Goal: Find specific page/section: Find specific page/section

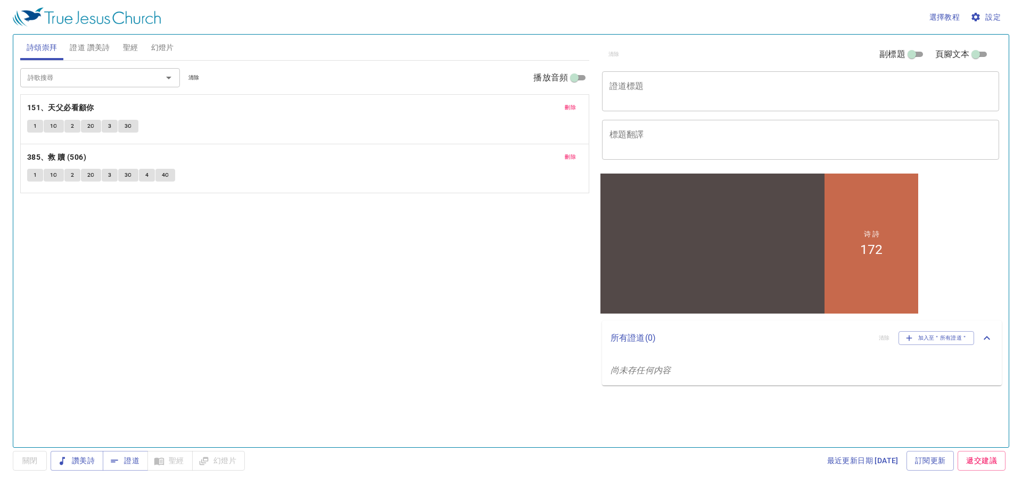
click at [574, 105] on span "刪除" at bounding box center [570, 108] width 11 height 10
click at [570, 107] on span "刪除" at bounding box center [570, 108] width 11 height 10
click at [112, 80] on input "詩歌搜尋" at bounding box center [84, 77] width 122 height 12
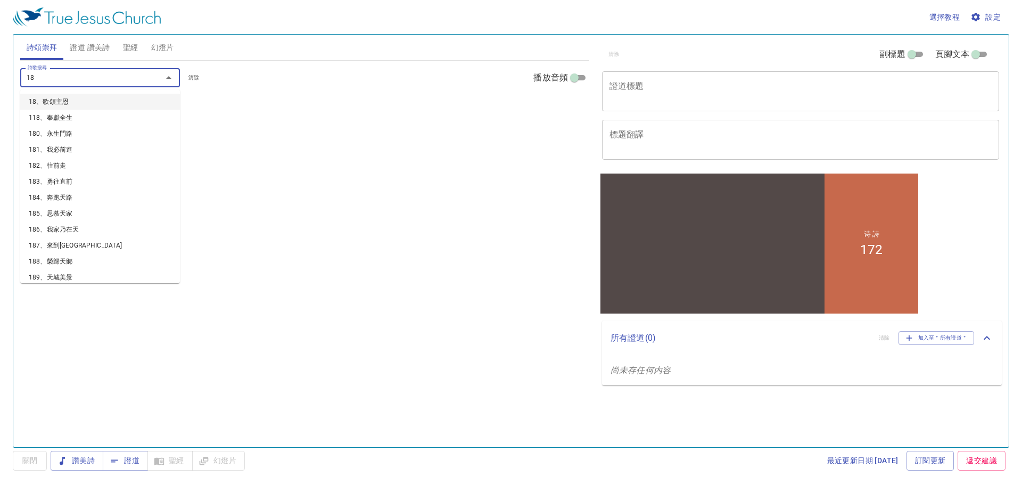
type input "180"
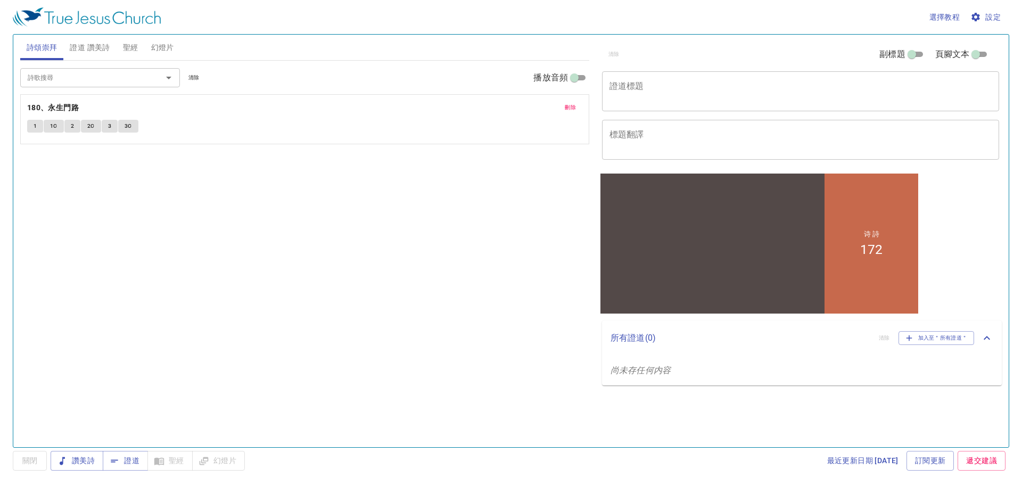
click at [0, 127] on div "選擇教程 設定 詩頌崇拜 證道 讚美詩 聖經 幻燈片 詩歌搜尋 詩歌搜尋 清除 播放音頻 刪除 180、永生門路 1 1C 2 2C 3 3C 詩歌搜尋 詩歌…" at bounding box center [511, 242] width 1022 height 485
click at [32, 127] on button "1" at bounding box center [35, 126] width 16 height 13
click at [481, 278] on div "詩歌搜尋 詩歌搜尋 清除 播放音頻 刪除 180、永生門路 1 1C 2 2C 3 3C" at bounding box center [304, 249] width 569 height 377
click at [475, 278] on div "詩歌搜尋 詩歌搜尋 清除 播放音頻 刪除 180、永生門路 1 1C 2 2C 3 3C" at bounding box center [304, 249] width 569 height 377
click at [31, 126] on button "1" at bounding box center [35, 126] width 16 height 13
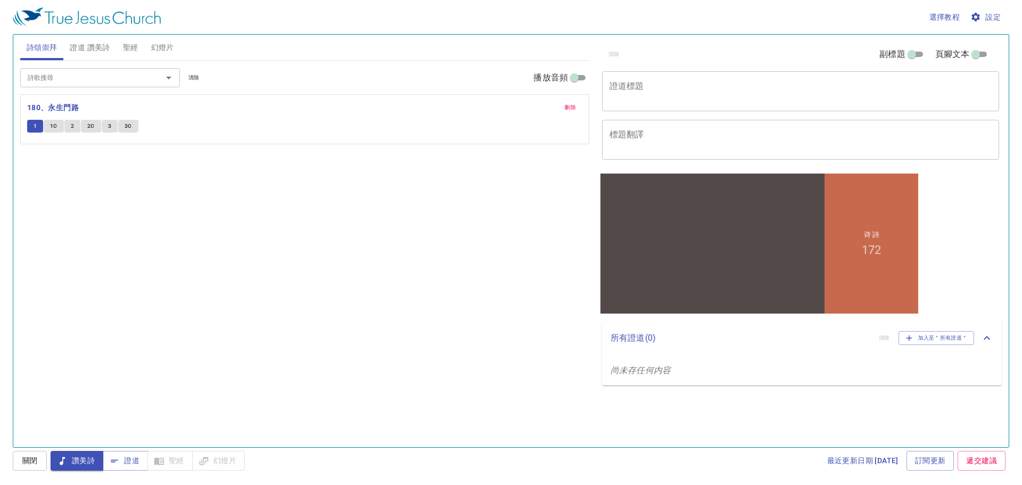
click at [359, 355] on div "詩歌搜尋 詩歌搜尋 清除 播放音頻 刪除 180、永生門路 1 1C 2 2C 3 3C" at bounding box center [304, 249] width 569 height 377
click at [133, 51] on span "聖經" at bounding box center [130, 47] width 15 height 13
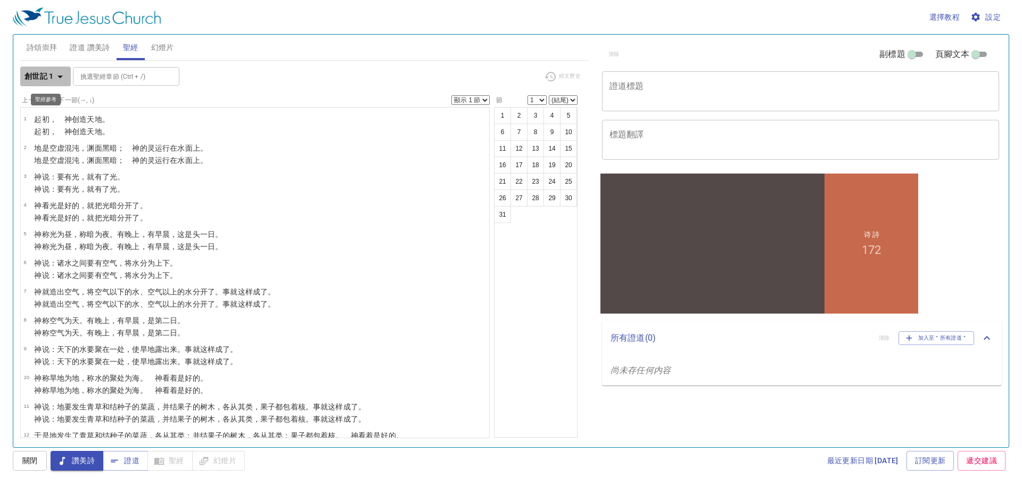
click at [60, 71] on icon "button" at bounding box center [60, 76] width 13 height 13
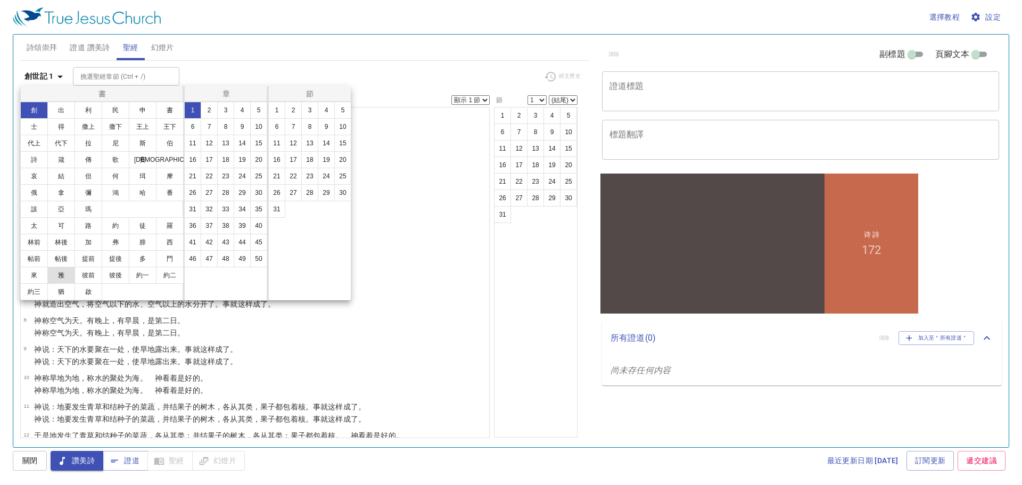
click at [0, 0] on button "雅" at bounding box center [0, 0] width 0 height 0
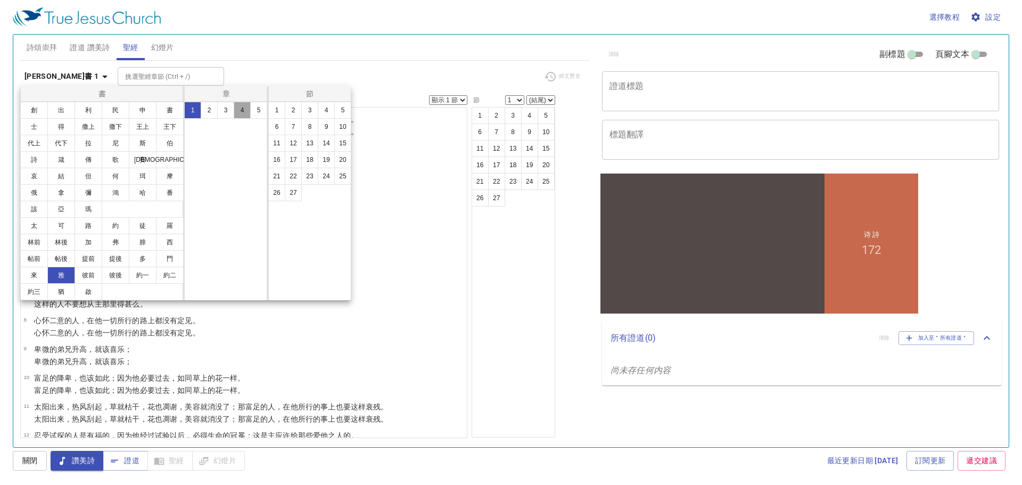
click at [0, 0] on button "4" at bounding box center [0, 0] width 0 height 0
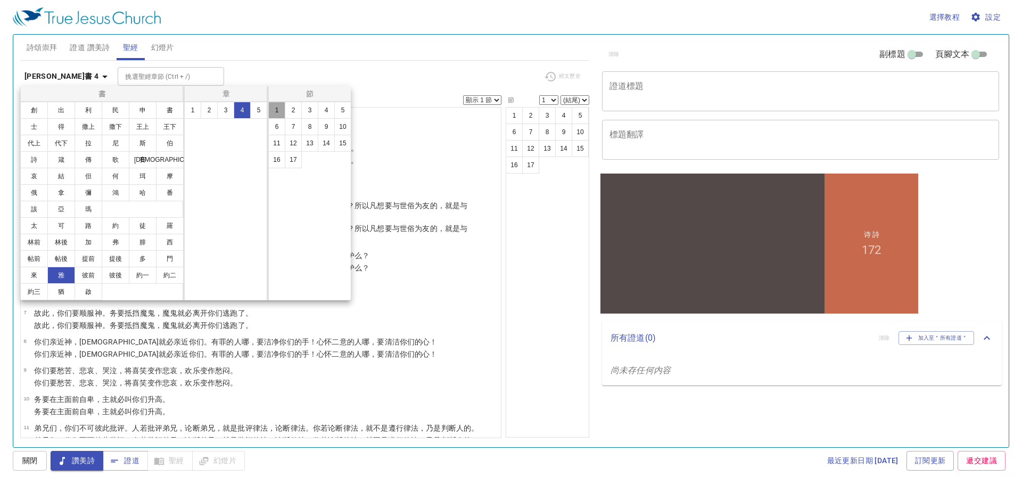
click at [283, 109] on button "1" at bounding box center [276, 110] width 17 height 17
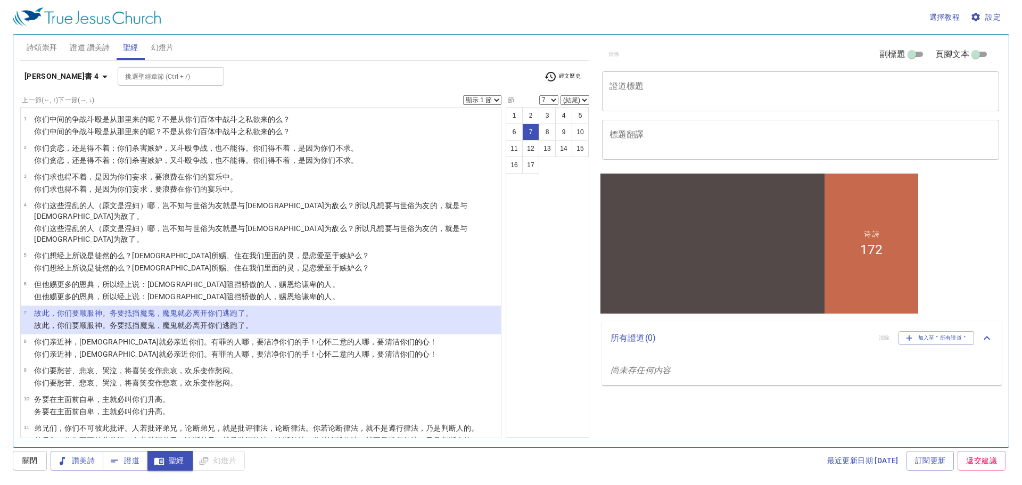
select select "8"
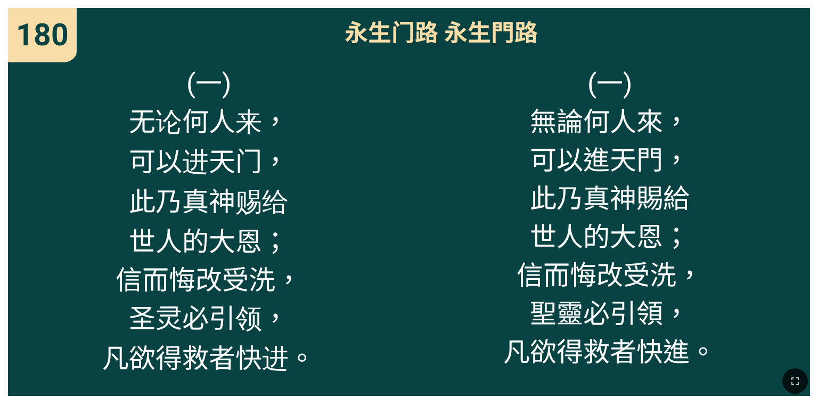
click at [68, 306] on div "(一) 无论何人来， 可以进天门， 此乃真神赐给 世人的[PERSON_NAME]恩； 信而悔改受洗， 圣灵必引领， 凡欲得救者快进。" at bounding box center [208, 225] width 401 height 342
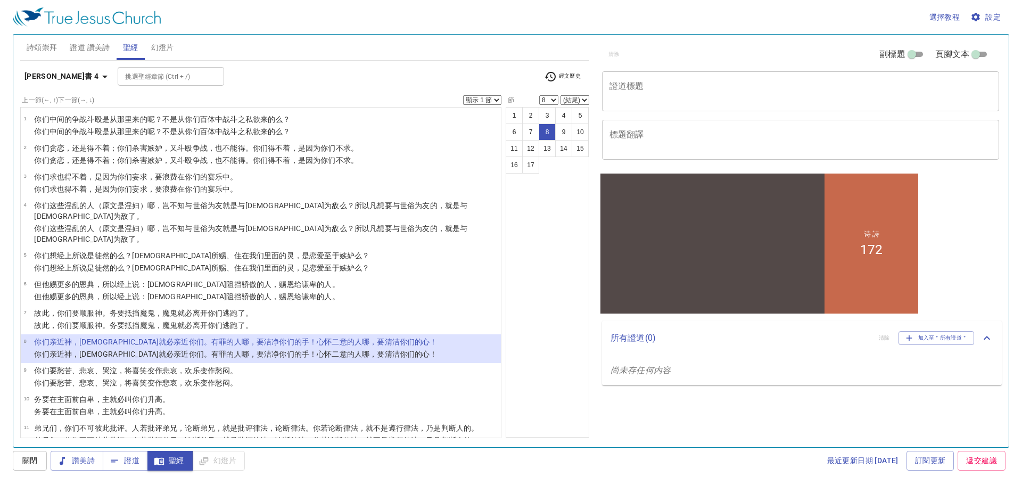
click at [525, 345] on div "1 2 3 4 5 6 7 8 9 10 11 12 13 14 15 16 17" at bounding box center [548, 272] width 84 height 331
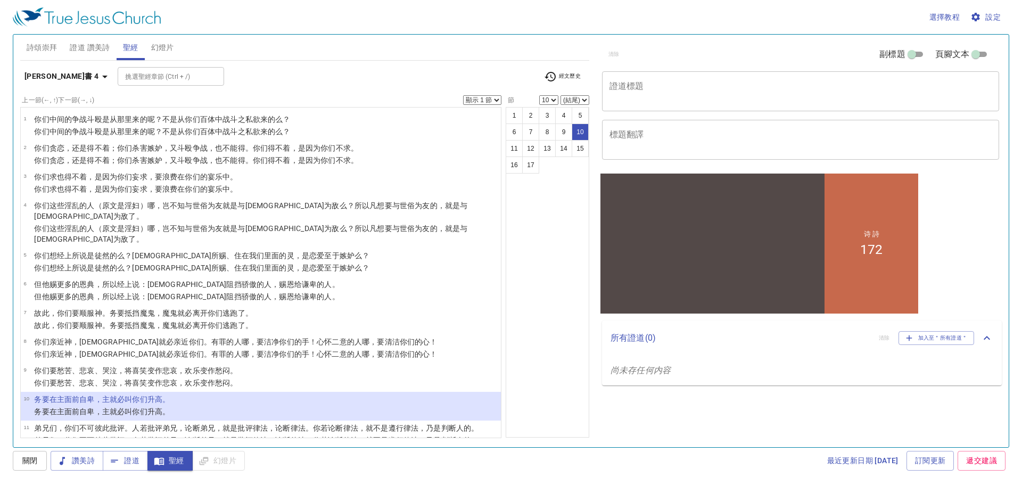
click at [546, 384] on div "1 2 3 4 5 6 7 8 9 10 11 12 13 14 15 16 17" at bounding box center [548, 272] width 84 height 331
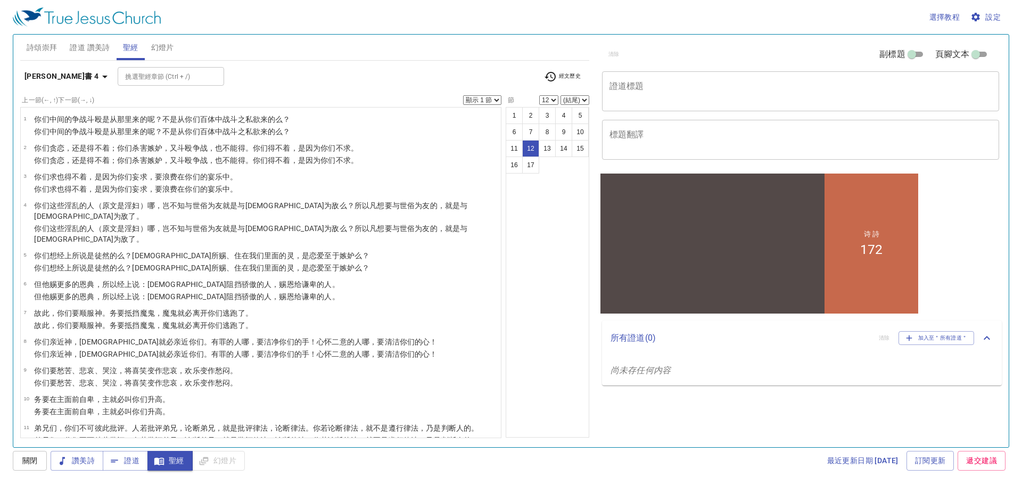
scroll to position [167, 0]
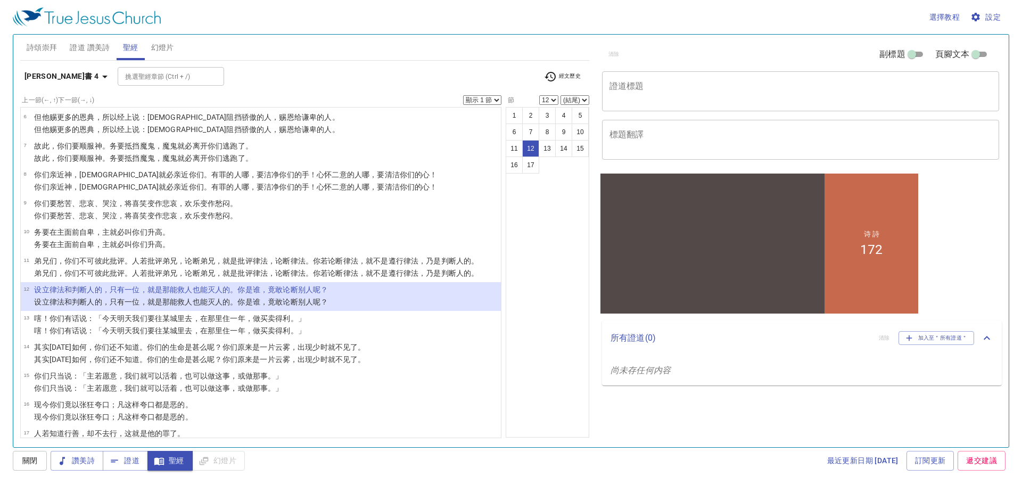
select select "13"
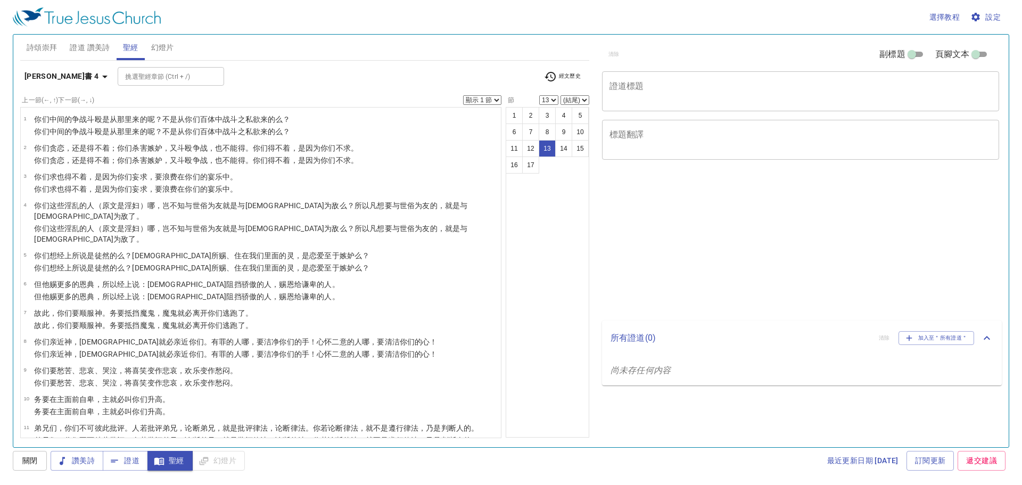
select select "13"
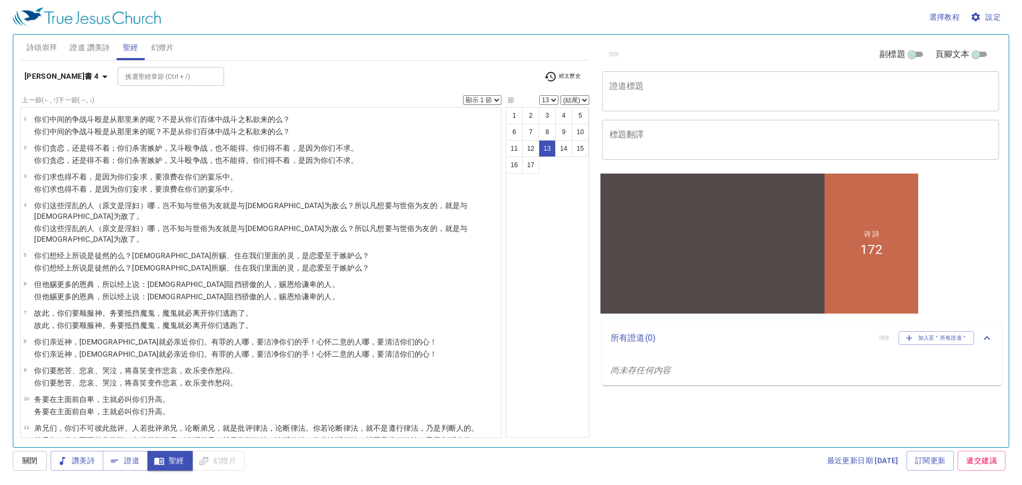
scroll to position [167, 0]
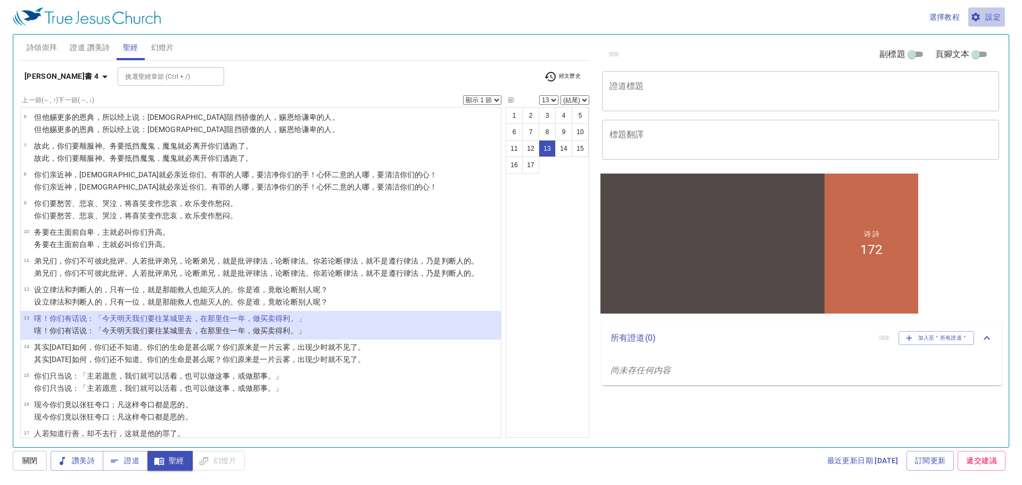
click at [994, 15] on span "設定" at bounding box center [987, 17] width 28 height 13
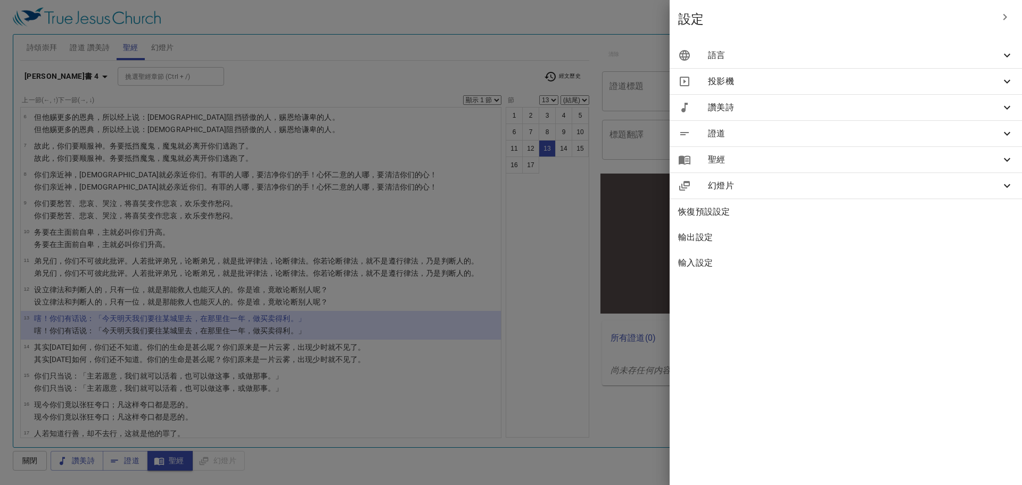
click at [1005, 52] on icon at bounding box center [1007, 55] width 13 height 13
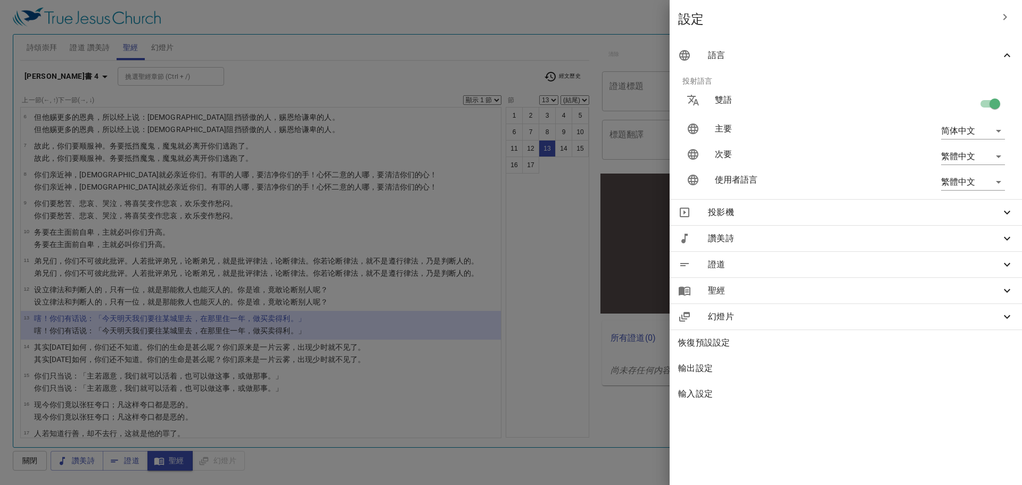
click at [0, 0] on div at bounding box center [0, 0] width 0 height 0
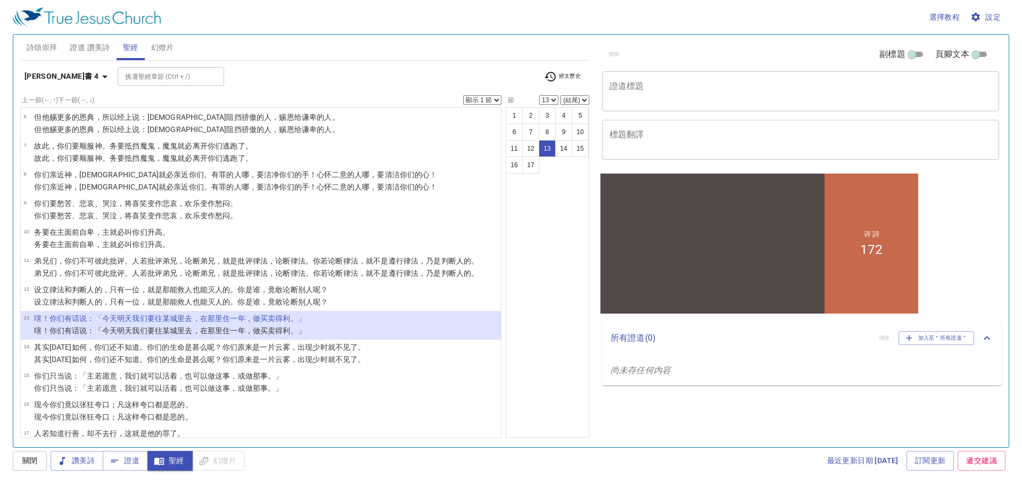
click at [523, 354] on div "1 2 3 4 5 6 7 8 9 10 11 12 13 14 15 16 17" at bounding box center [548, 272] width 84 height 331
click at [38, 44] on span "詩頌崇拜" at bounding box center [42, 47] width 31 height 13
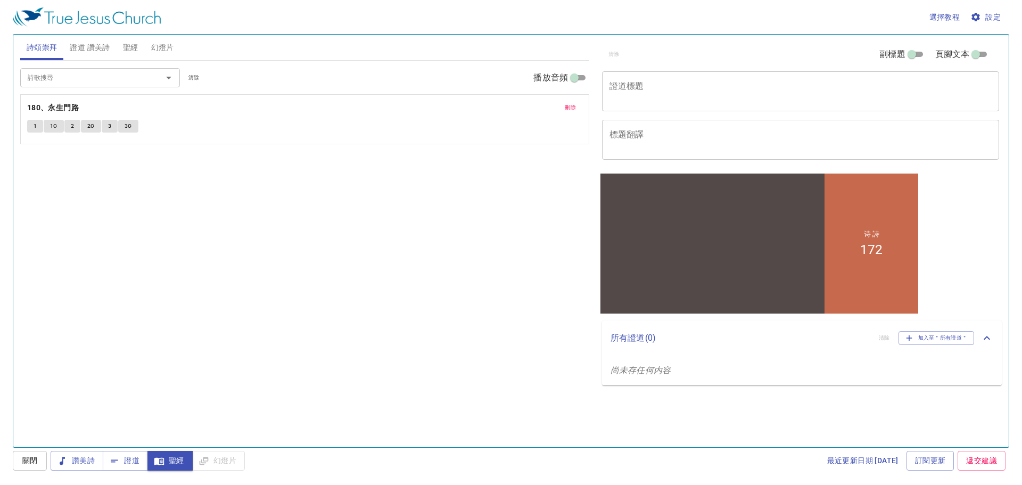
click at [34, 128] on span "1" at bounding box center [35, 126] width 3 height 10
click at [275, 247] on div "詩歌搜尋 詩歌搜尋 清除 播放音頻 刪除 180、永生門路 1 1C 2 2C 3 3C" at bounding box center [304, 249] width 569 height 377
click at [586, 78] on input "播放音頻" at bounding box center [574, 79] width 38 height 13
checkbox input "true"
select select "1"
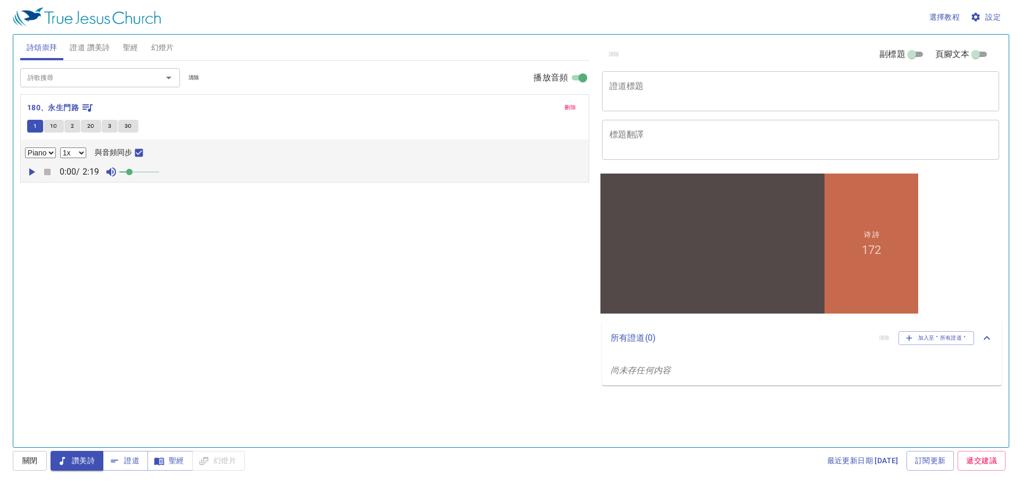
click at [37, 193] on div "詩歌搜尋 詩歌搜尋 清除 播放音頻 刪除 180、永生門路 1 1C 2 2C 3 3C Piano 0.6x 0.7x 0.8x 0.9x 1x 1.1x …" at bounding box center [304, 249] width 569 height 377
click at [28, 173] on icon "button" at bounding box center [31, 172] width 13 height 13
click at [446, 351] on div "詩歌搜尋 詩歌搜尋 清除 播放音頻 刪除 180、永生門路 1 1C 2 2C 3 3C Piano 0.6x 0.7x 0.8x 0.9x 1x 1.1x …" at bounding box center [304, 249] width 569 height 377
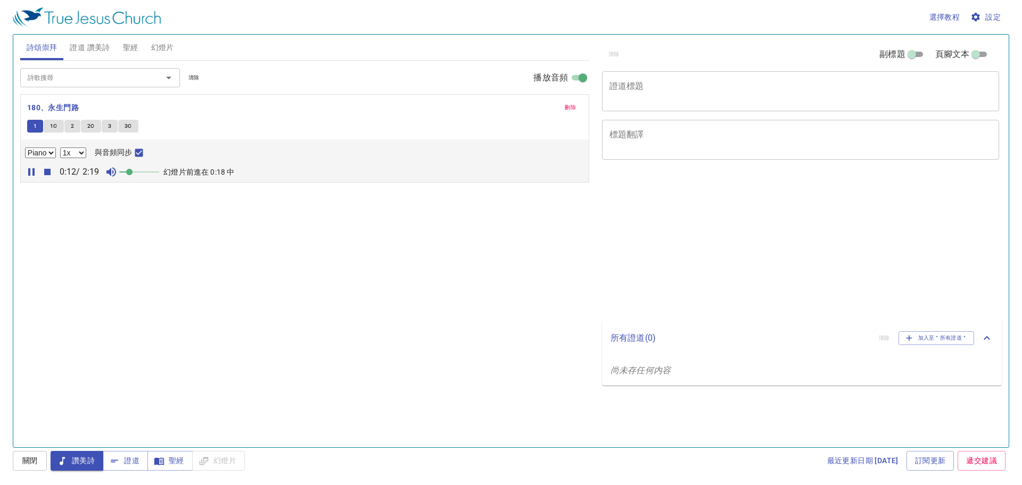
select select "1"
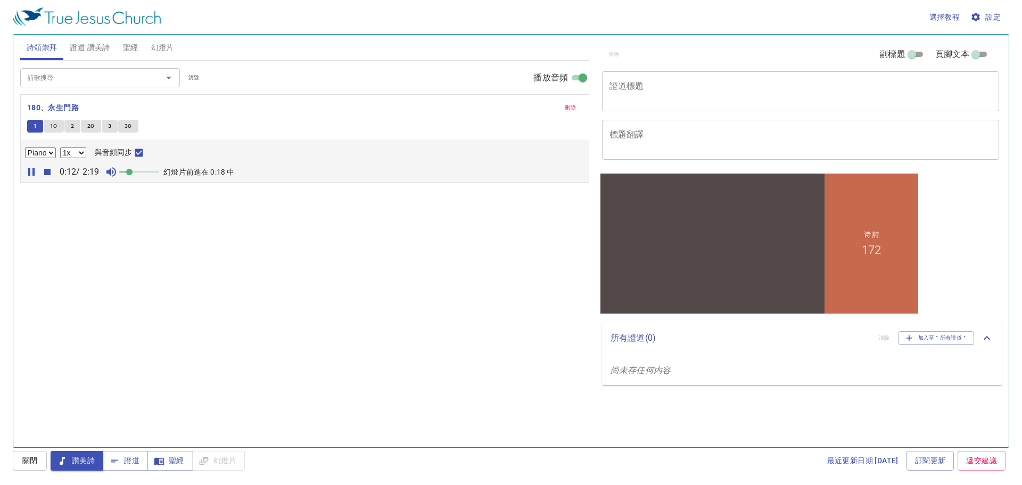
click at [346, 276] on div "詩歌搜尋 詩歌搜尋 清除 播放音頻 刪除 180、永生門路 1 1C 2 2C 3 3C Piano 0.6x 0.7x 0.8x 0.9x 1x 1.1x …" at bounding box center [304, 249] width 569 height 377
click at [152, 171] on span at bounding box center [139, 172] width 40 height 15
click at [124, 172] on span at bounding box center [139, 172] width 40 height 15
click at [283, 310] on div "詩歌搜尋 詩歌搜尋 清除 播放音頻 刪除 180、永生門路 1 1C 2 2C 3 3C Piano 0.6x 0.7x 0.8x 0.9x 1x 1.1x …" at bounding box center [304, 249] width 569 height 377
click at [285, 308] on div "詩歌搜尋 詩歌搜尋 清除 播放音頻 刪除 180、永生門路 1 1C 2 2C 3 3C Piano 0.6x 0.7x 0.8x 0.9x 1x 1.1x …" at bounding box center [304, 249] width 569 height 377
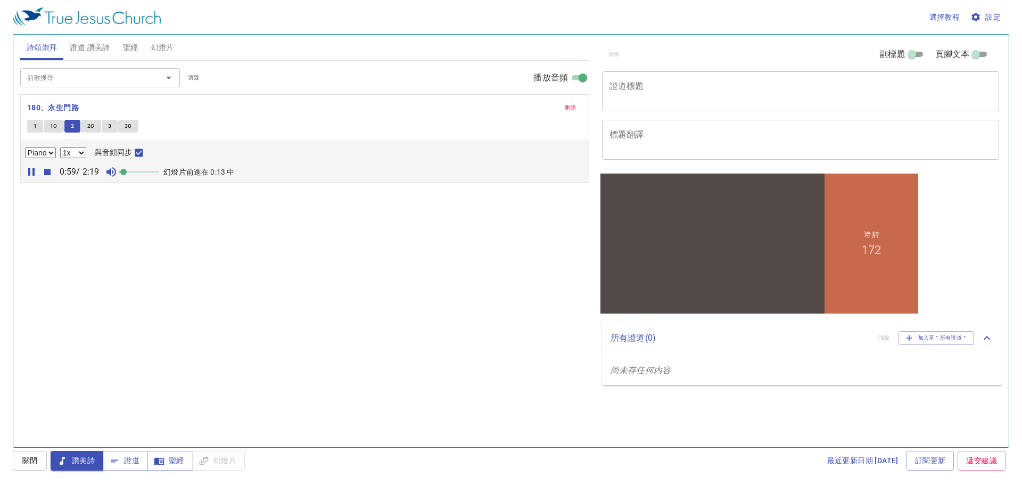
click at [186, 254] on div "詩歌搜尋 詩歌搜尋 清除 播放音頻 刪除 180、永生門路 1 1C 2 2C 3 3C Piano 0.6x 0.7x 0.8x 0.9x 1x 1.1x …" at bounding box center [304, 249] width 569 height 377
click at [157, 172] on span at bounding box center [139, 172] width 40 height 15
click at [502, 344] on div "詩歌搜尋 詩歌搜尋 清除 播放音頻 刪除 180、永生門路 1 1C 2 2C 3 3C Piano 0.6x 0.7x 0.8x 0.9x 1x 1.1x …" at bounding box center [304, 249] width 569 height 377
click at [159, 174] on span at bounding box center [139, 172] width 40 height 15
click at [423, 278] on div "詩歌搜尋 詩歌搜尋 清除 播放音頻 刪除 180、永生門路 1 1C 2 2C 3 3C Piano 0.6x 0.7x 0.8x 0.9x 1x 1.1x …" at bounding box center [304, 249] width 569 height 377
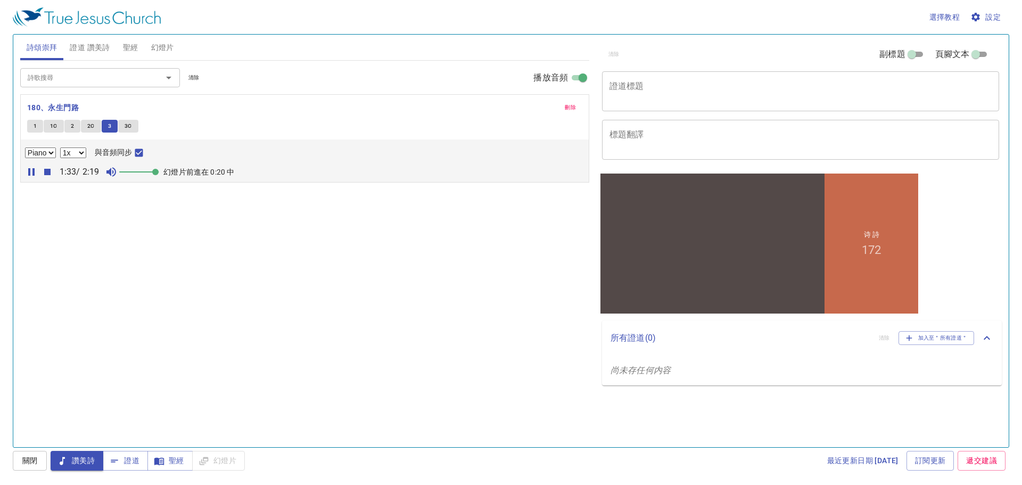
click at [423, 278] on div "詩歌搜尋 詩歌搜尋 清除 播放音頻 刪除 180、永生門路 1 1C 2 2C 3 3C Piano 0.6x 0.7x 0.8x 0.9x 1x 1.1x …" at bounding box center [304, 249] width 569 height 377
drag, startPoint x: 424, startPoint y: 278, endPoint x: 421, endPoint y: 319, distance: 41.7
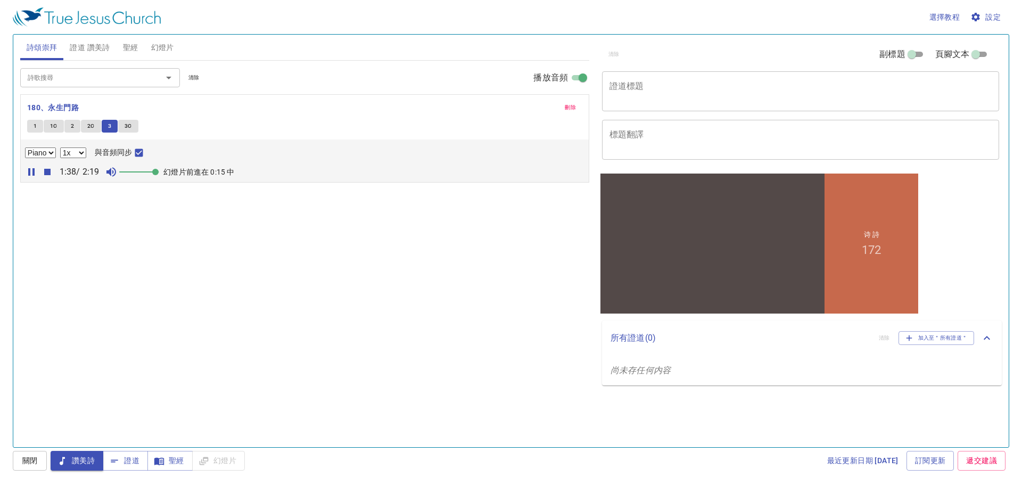
click at [421, 319] on div "詩歌搜尋 詩歌搜尋 清除 播放音頻 刪除 180、永生門路 1 1C 2 2C 3 3C Piano 0.6x 0.7x 0.8x 0.9x 1x 1.1x …" at bounding box center [304, 249] width 569 height 377
click at [131, 127] on span "3C" at bounding box center [128, 126] width 7 height 10
checkbox input "false"
click at [444, 324] on div "詩歌搜尋 詩歌搜尋 清除 播放音頻 刪除 180、永生門路 1 1C 2 2C 3 3C Piano 0.6x 0.7x 0.8x 0.9x 1x 1.1x …" at bounding box center [304, 249] width 569 height 377
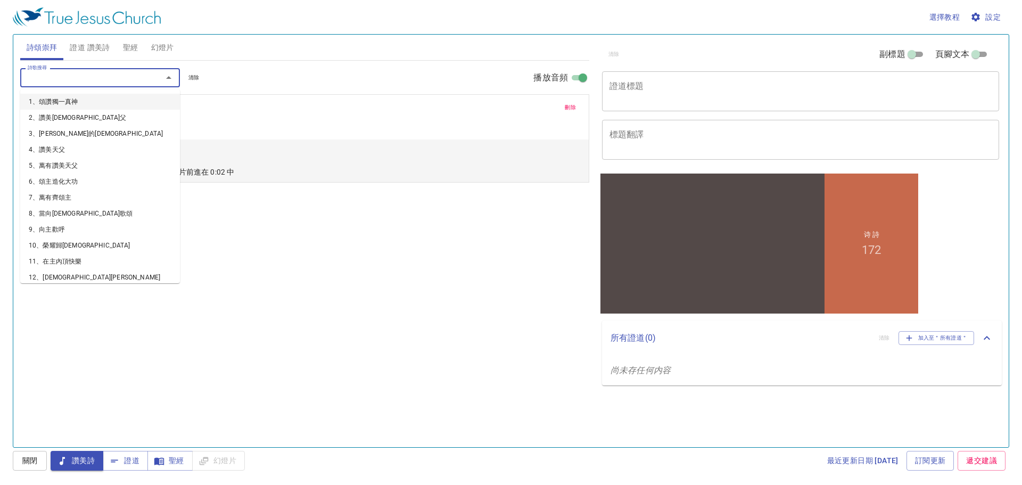
click at [100, 75] on input "詩歌搜尋" at bounding box center [84, 77] width 122 height 12
type input "485"
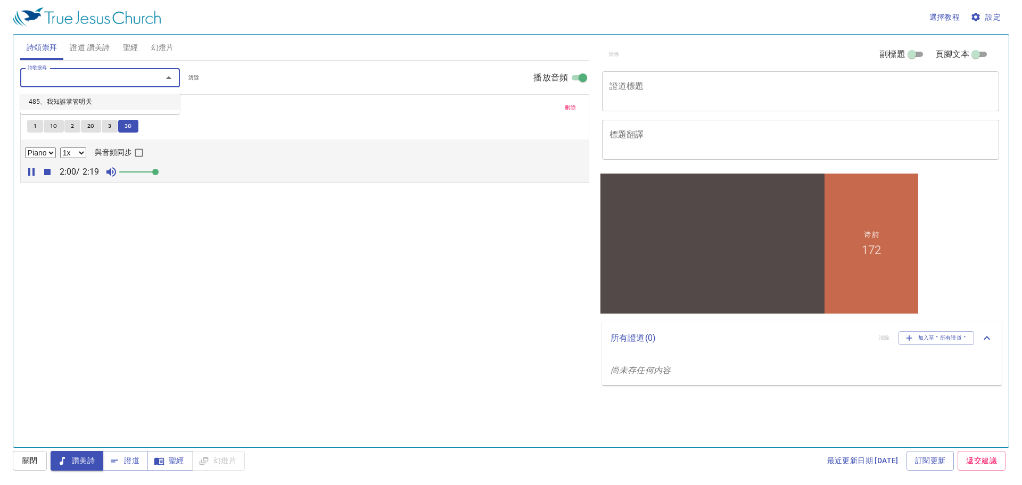
select select "1"
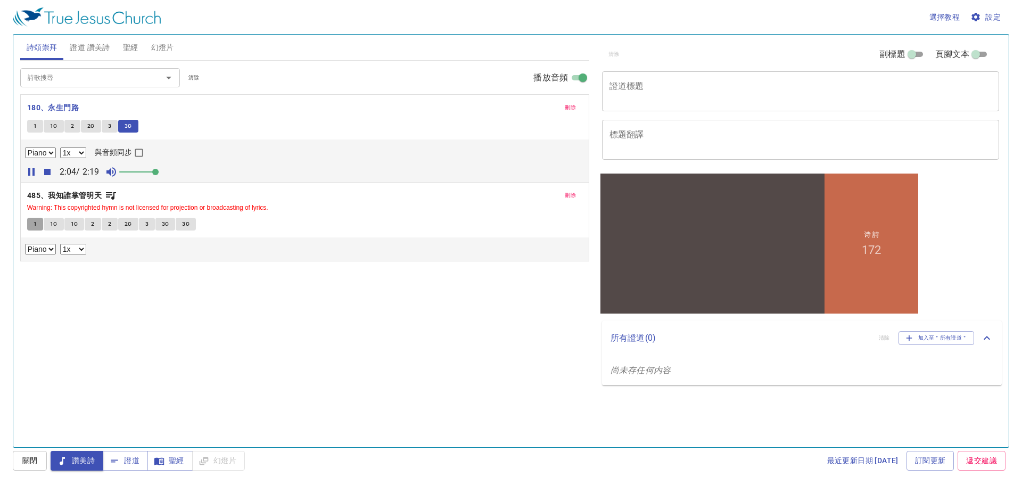
click at [32, 229] on button "1" at bounding box center [35, 224] width 16 height 13
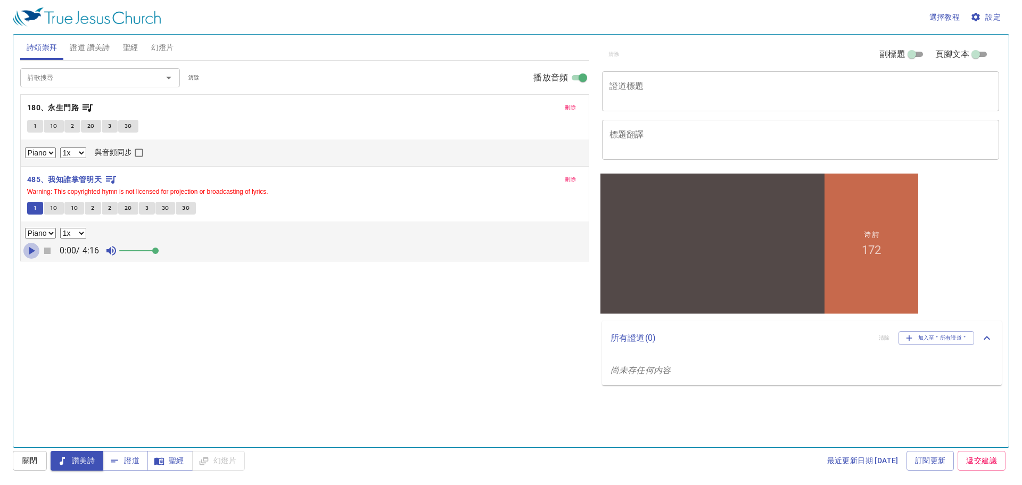
click at [29, 249] on icon "button" at bounding box center [31, 250] width 13 height 13
click at [450, 375] on div "詩歌搜尋 詩歌搜尋 清除 播放音頻 刪除 180、永生門路 1 1C 2 2C 3 3C Piano 0.6x 0.7x 0.8x 0.9x 1x 1.1x …" at bounding box center [304, 249] width 569 height 377
click at [133, 47] on span "聖經" at bounding box center [130, 47] width 15 height 13
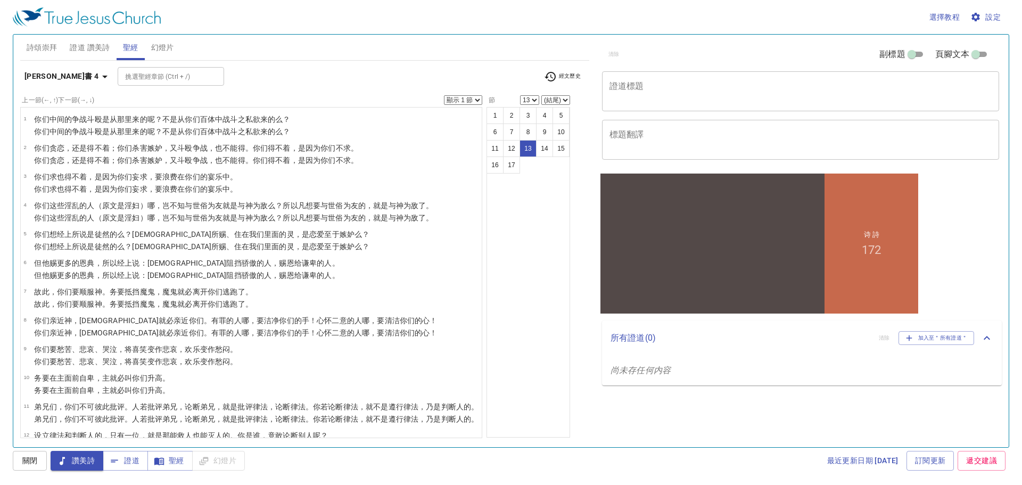
click at [538, 358] on div "1 2 3 4 5 6 7 8 9 10 11 12 13 14 15 16 17" at bounding box center [529, 272] width 84 height 331
click at [534, 149] on button "13" at bounding box center [528, 148] width 17 height 17
click at [0, 0] on span "證道" at bounding box center [0, 0] width 0 height 0
click at [36, 75] on b "[PERSON_NAME]書 4" at bounding box center [61, 76] width 74 height 13
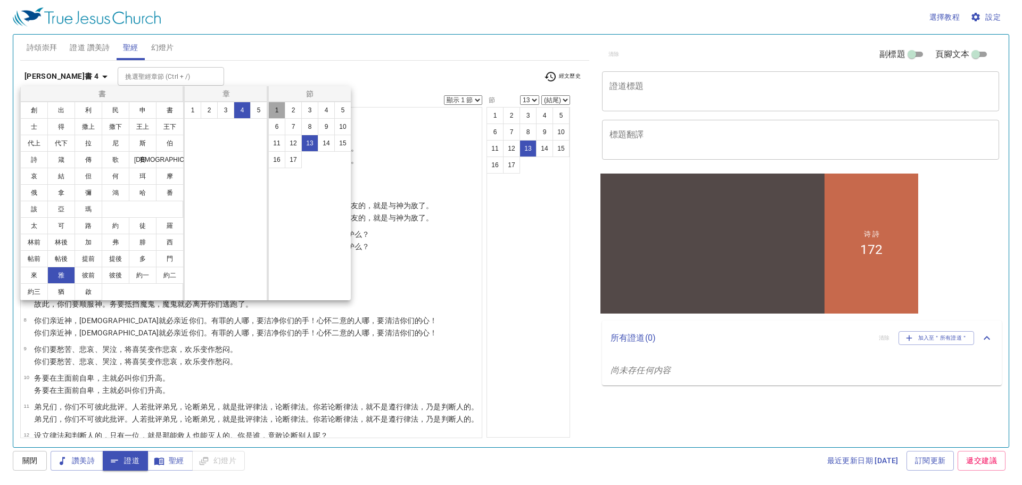
click at [277, 112] on button "1" at bounding box center [276, 110] width 17 height 17
select select "1"
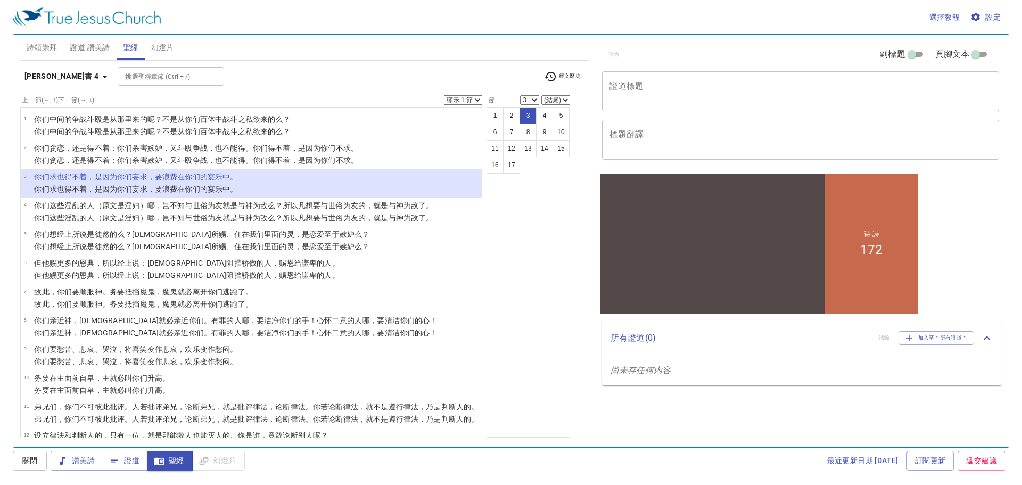
select select "4"
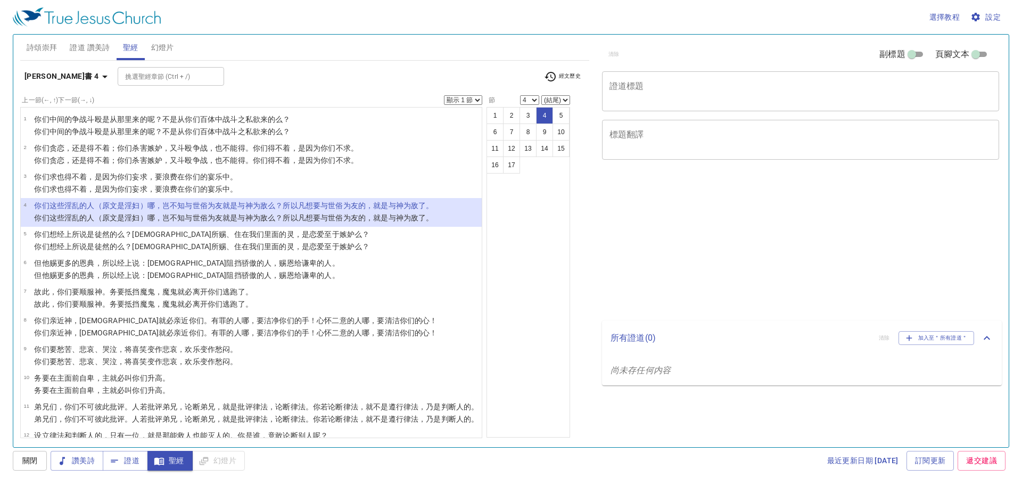
select select "4"
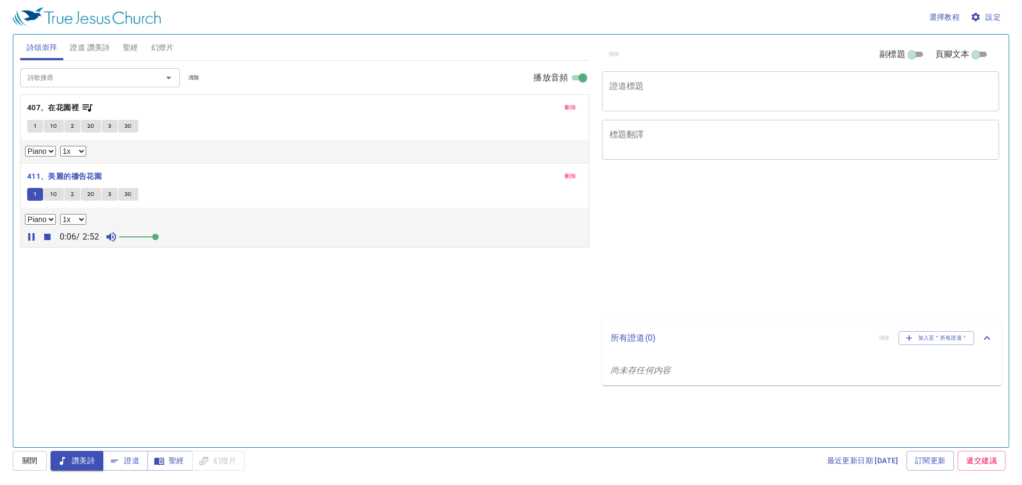
select select "1"
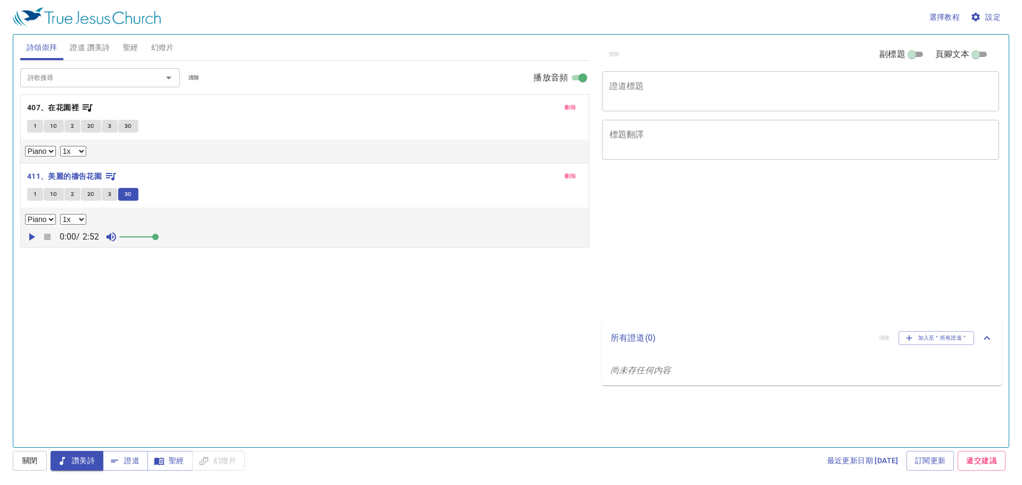
select select "1"
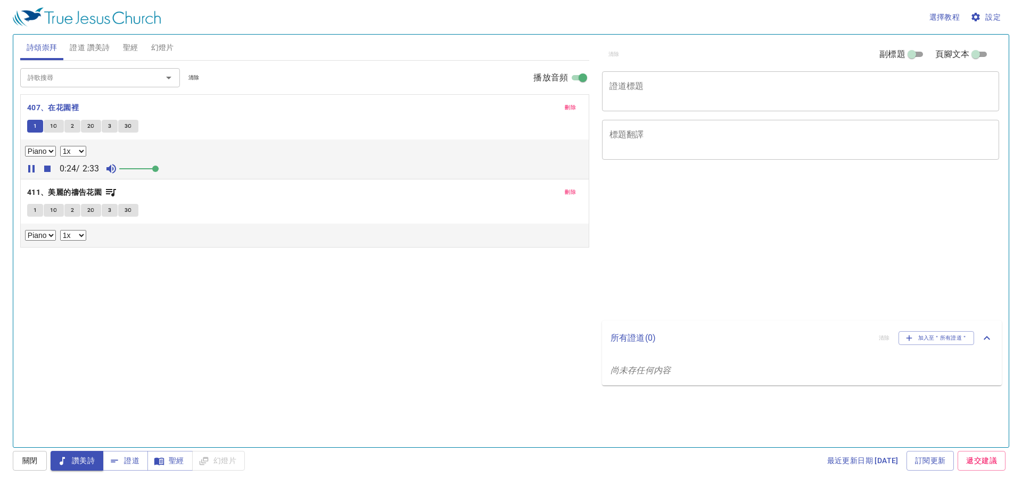
select select "1"
